Goal: Register for event/course

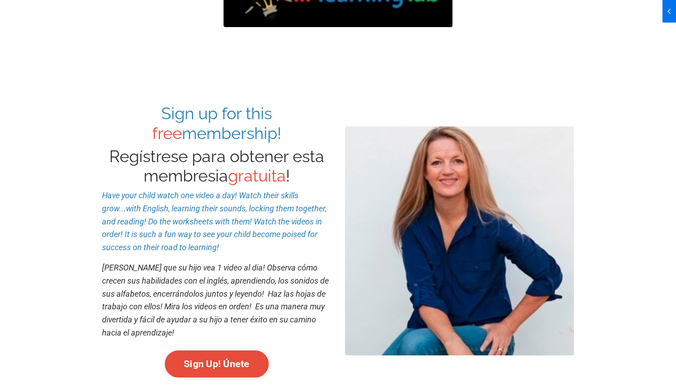
scroll to position [214, 0]
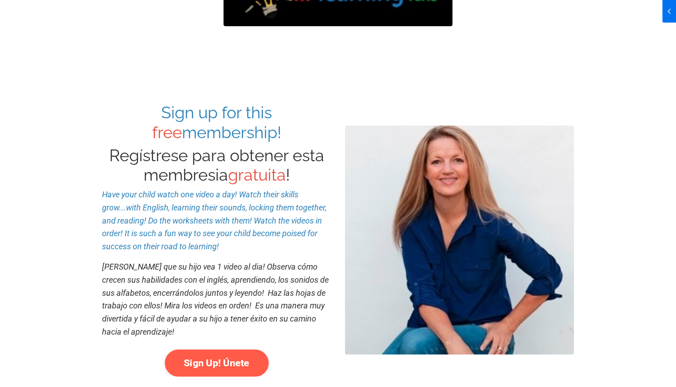
click at [221, 368] on link "Sign Up! Únete" at bounding box center [217, 362] width 104 height 27
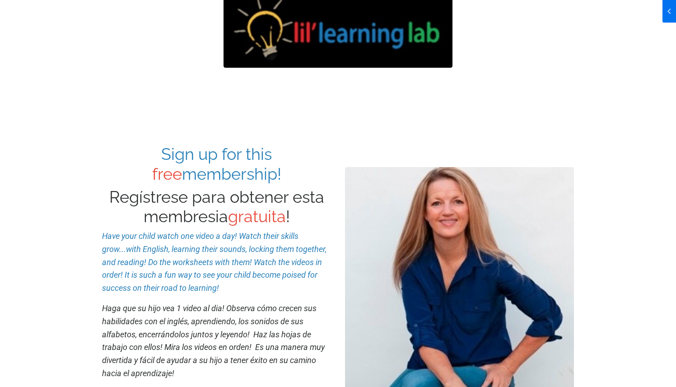
scroll to position [118, 0]
